Goal: Information Seeking & Learning: Learn about a topic

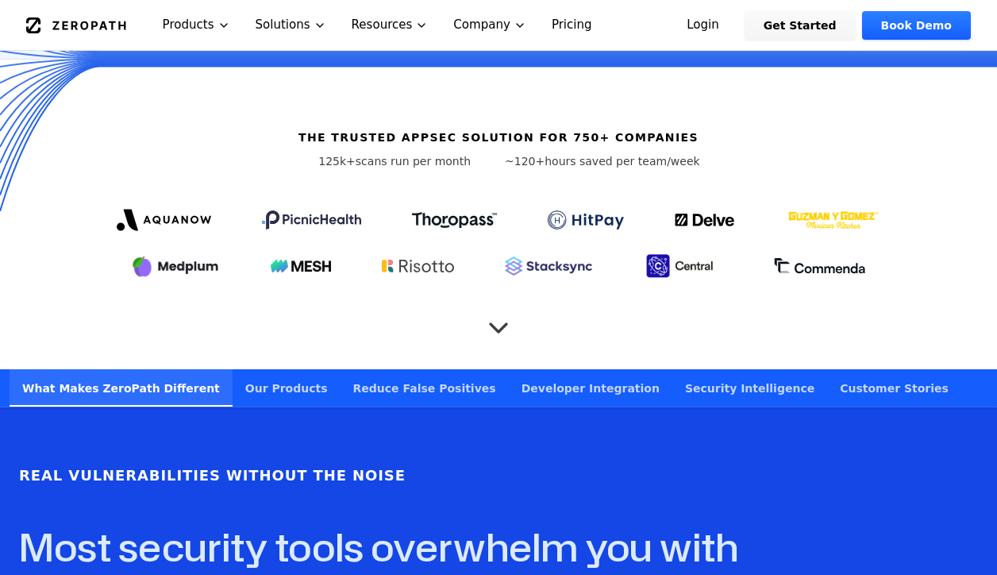
scroll to position [509, 0]
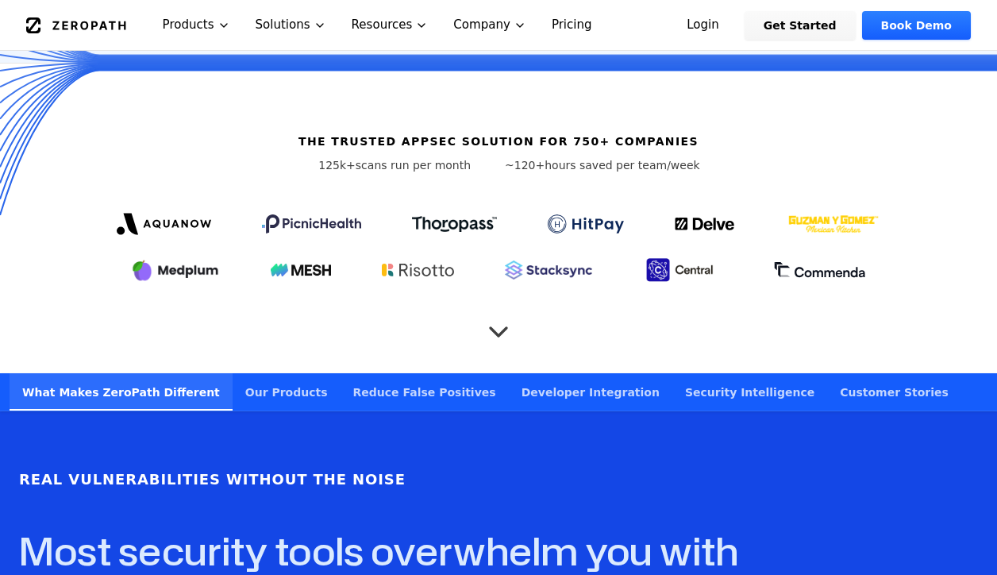
drag, startPoint x: 508, startPoint y: 144, endPoint x: 680, endPoint y: 140, distance: 172.3
click at [681, 157] on p "~120+ hours saved per team/week" at bounding box center [602, 165] width 195 height 16
copy p "120+ hours saved per team/week"
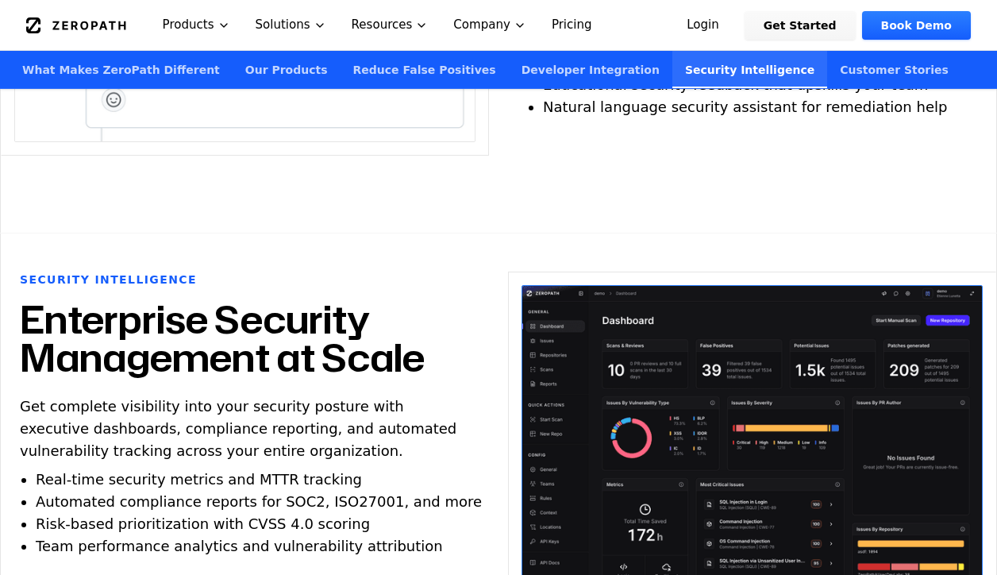
scroll to position [4090, 0]
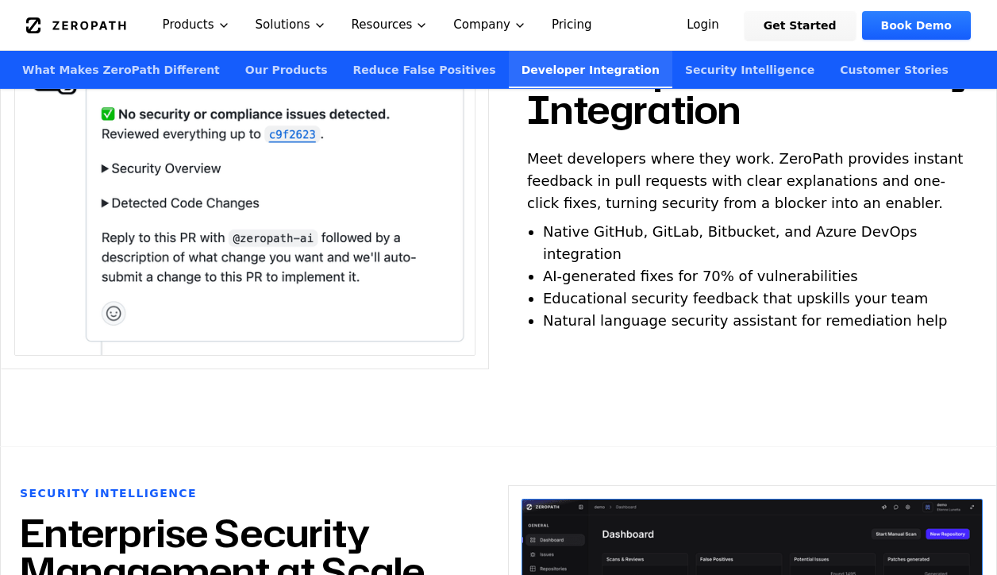
click at [244, 70] on link "Our Products" at bounding box center [287, 69] width 108 height 37
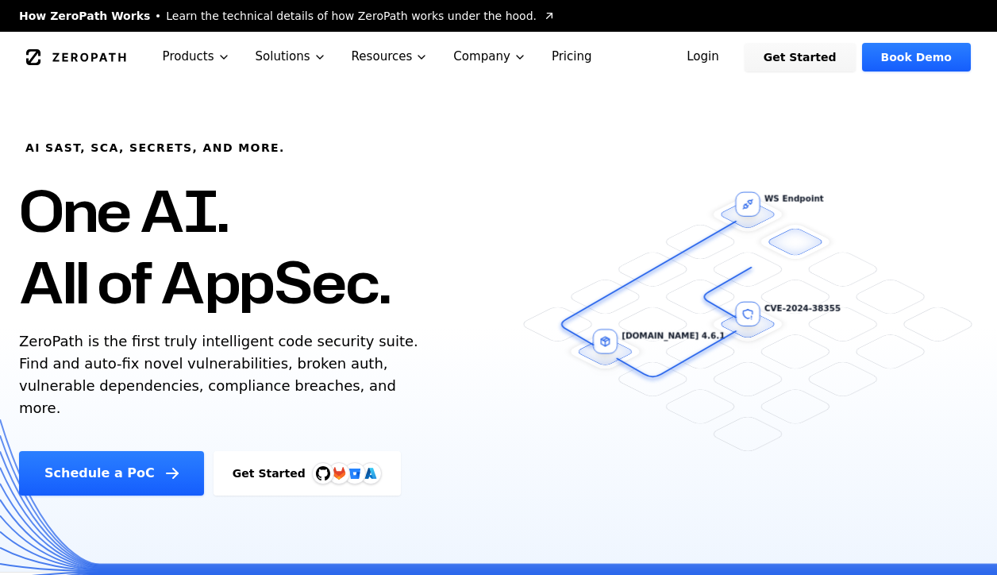
click at [75, 48] on link "ZeroPath" at bounding box center [76, 56] width 110 height 25
